Goal: Task Accomplishment & Management: Manage account settings

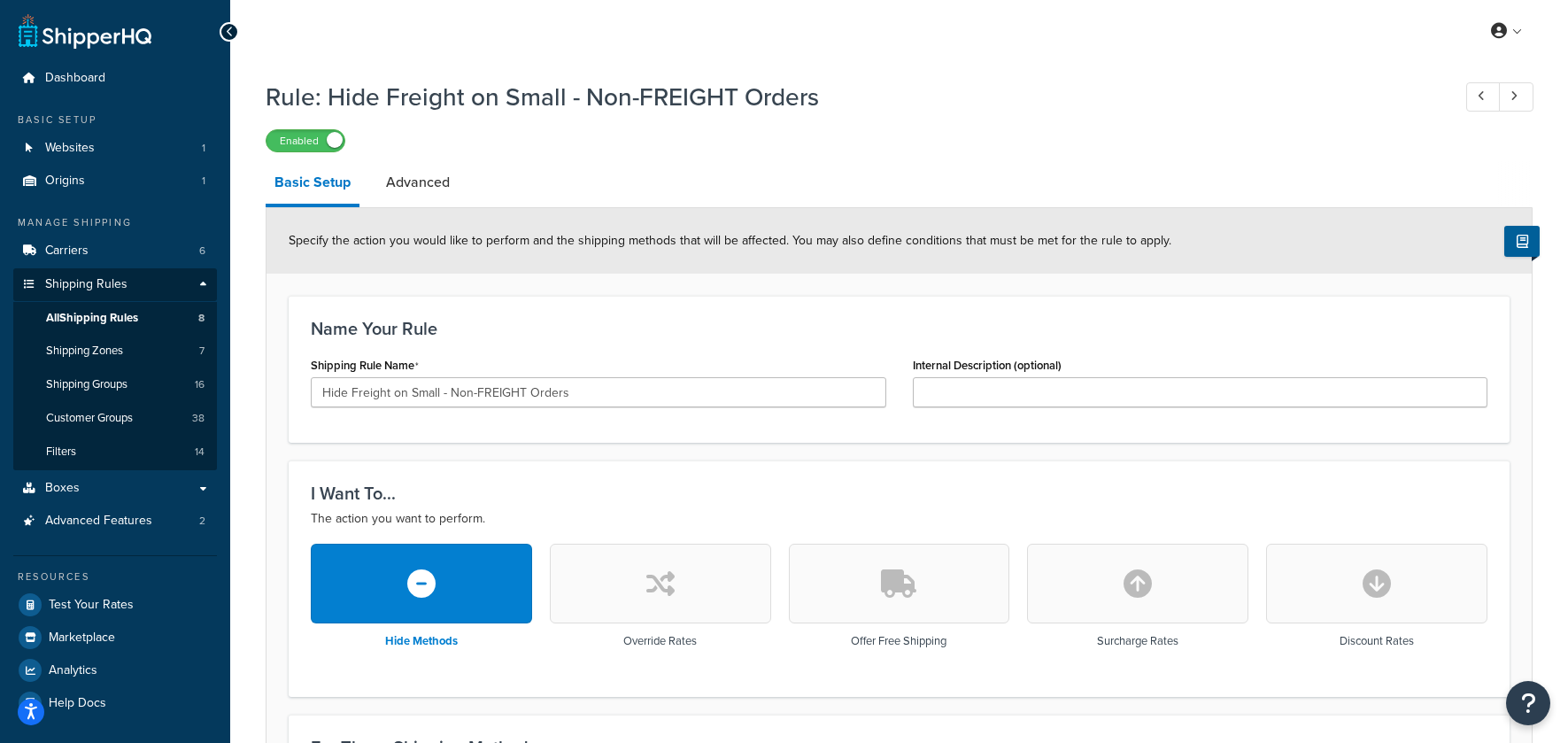
drag, startPoint x: 497, startPoint y: 127, endPoint x: 473, endPoint y: 127, distance: 24.0
click at [495, 127] on div "Rule: Hide Freight on Small - Non-FREIGHT Orders Enabled" at bounding box center [899, 111] width 1266 height 81
click at [96, 317] on span "All Shipping Rules" at bounding box center [91, 317] width 92 height 15
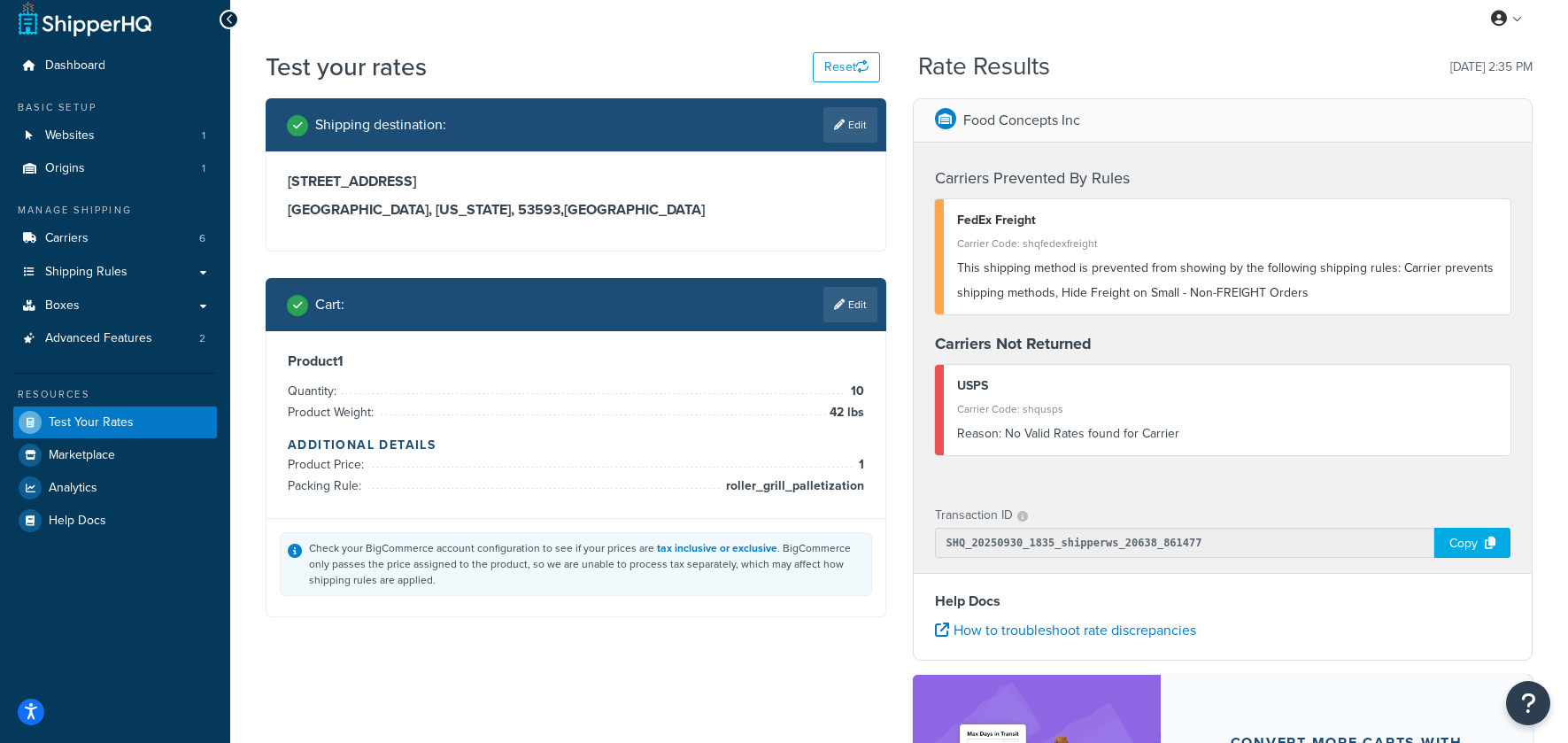
scroll to position [16, 0]
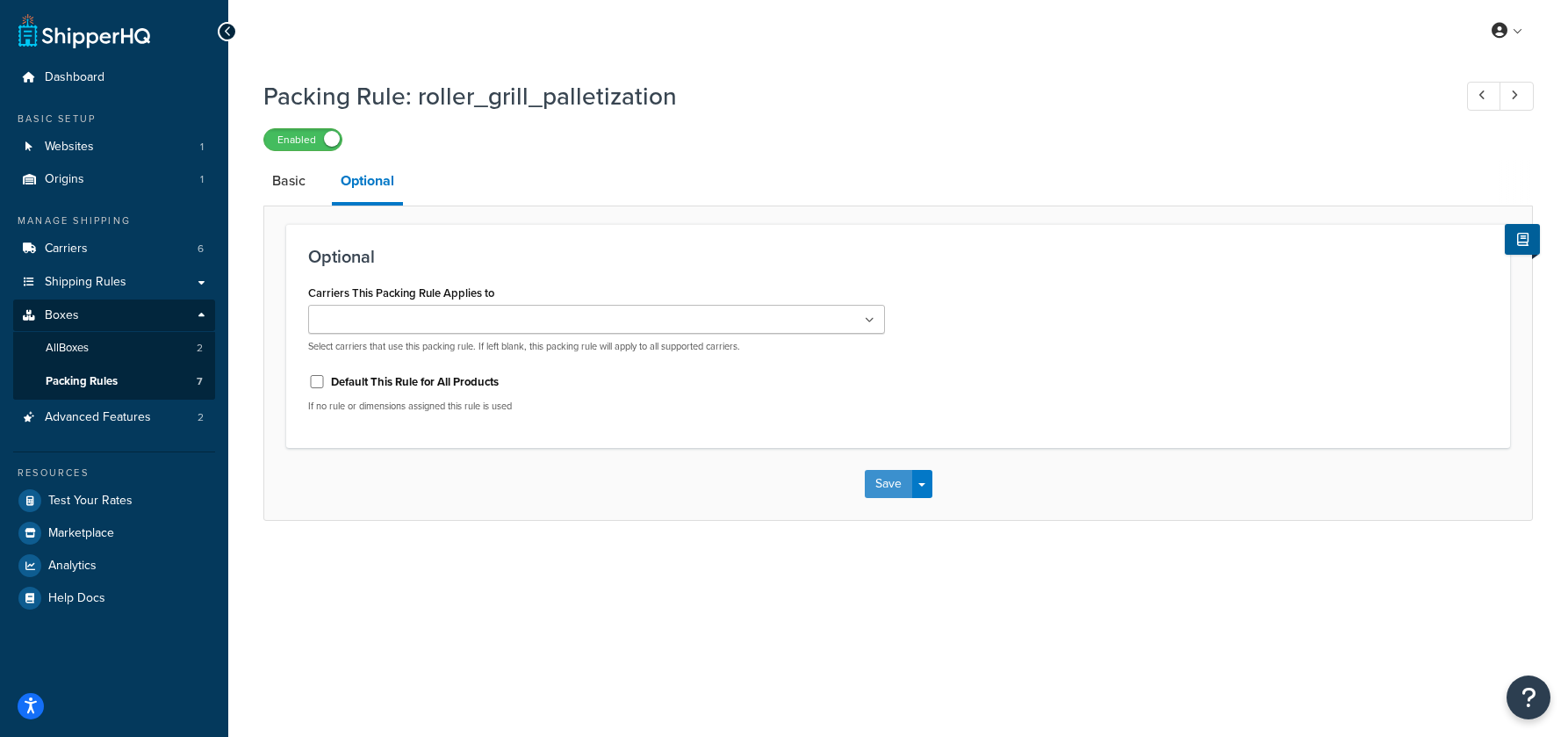
drag, startPoint x: 885, startPoint y: 488, endPoint x: 877, endPoint y: 505, distance: 18.8
click at [885, 488] on button "Save" at bounding box center [888, 483] width 47 height 29
click at [102, 282] on span "Shipping Rules" at bounding box center [86, 281] width 82 height 15
